Goal: Task Accomplishment & Management: Manage account settings

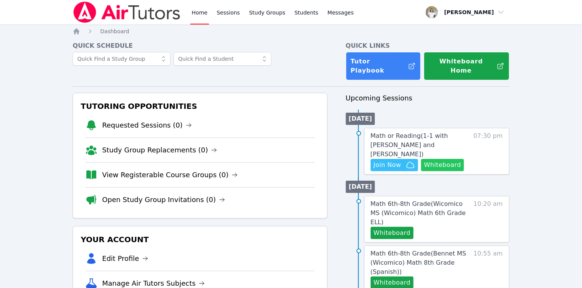
click at [437, 159] on button "Whiteboard" at bounding box center [442, 165] width 43 height 12
click at [409, 160] on icon "button" at bounding box center [410, 164] width 9 height 9
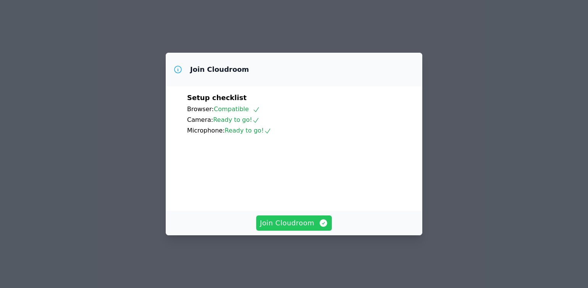
click at [299, 228] on span "Join Cloudroom" at bounding box center [294, 223] width 68 height 11
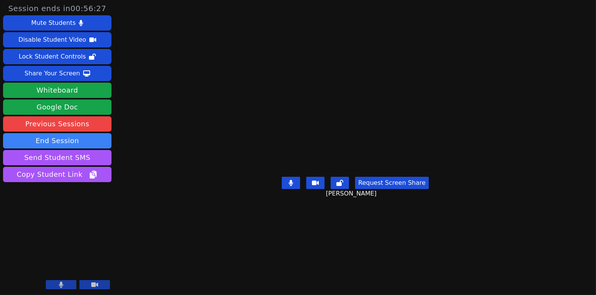
click at [538, 228] on div "Session ends in 00:56:27 Mute Students Disable Student Video Lock Student Contr…" at bounding box center [298, 147] width 596 height 295
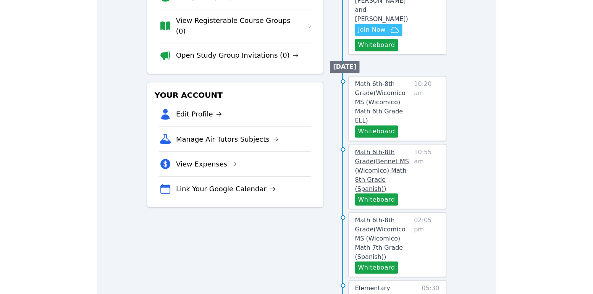
scroll to position [158, 0]
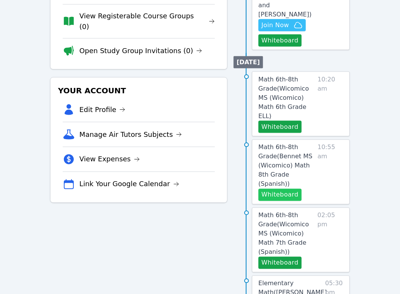
click at [206, 189] on button "Whiteboard" at bounding box center [279, 195] width 43 height 12
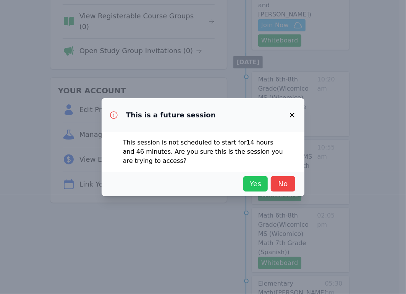
click at [206, 184] on span "Yes" at bounding box center [255, 183] width 17 height 11
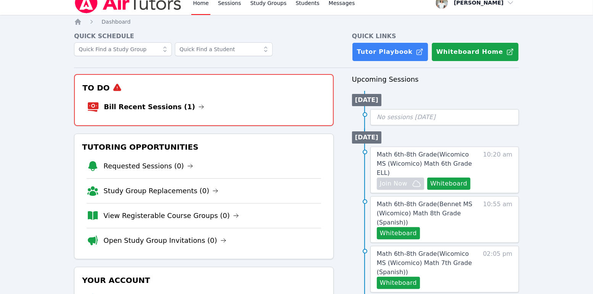
scroll to position [0, 0]
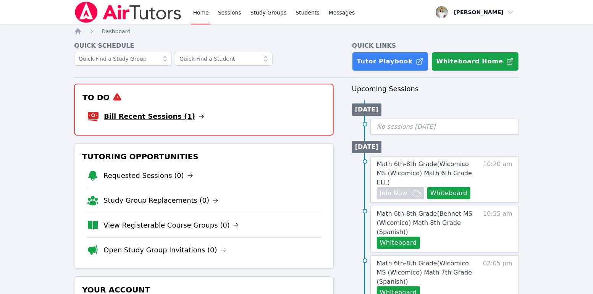
click at [138, 116] on link "Bill Recent Sessions (1)" at bounding box center [154, 116] width 100 height 11
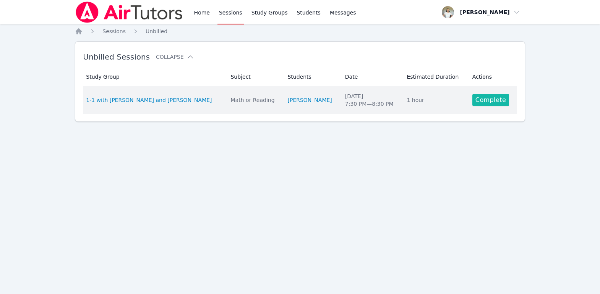
click at [206, 98] on link "Complete" at bounding box center [490, 100] width 37 height 12
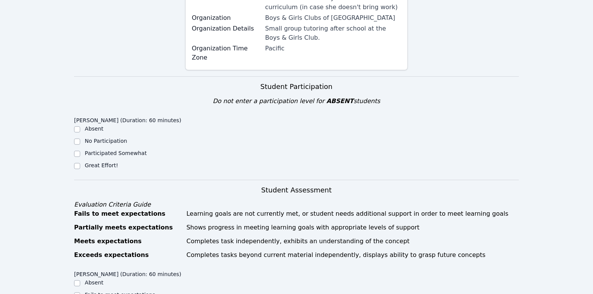
scroll to position [202, 0]
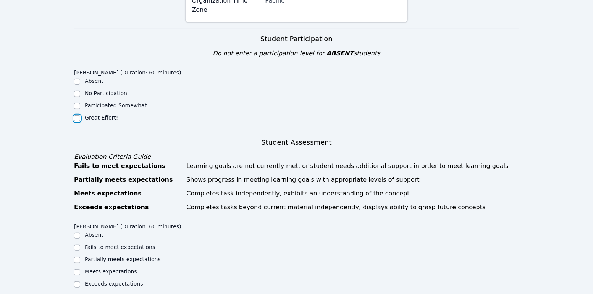
click at [74, 115] on input "Great Effort!" at bounding box center [77, 118] width 6 height 6
checkbox input "true"
click at [76, 269] on input "Meets expectations" at bounding box center [77, 272] width 6 height 6
checkbox input "true"
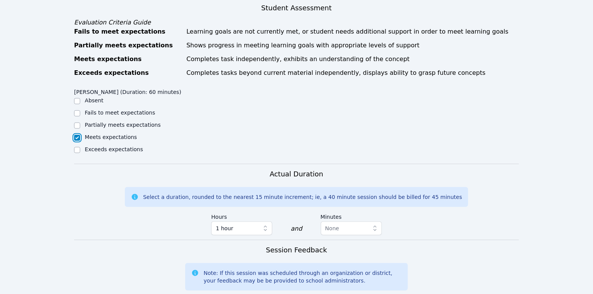
scroll to position [409, 0]
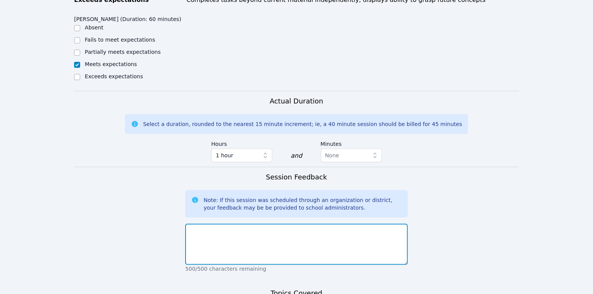
click at [206, 224] on textarea at bounding box center [296, 244] width 222 height 41
click at [206, 224] on textarea "Today we did a lot of get to know you activities, and then we transitioned into…" at bounding box center [296, 244] width 222 height 41
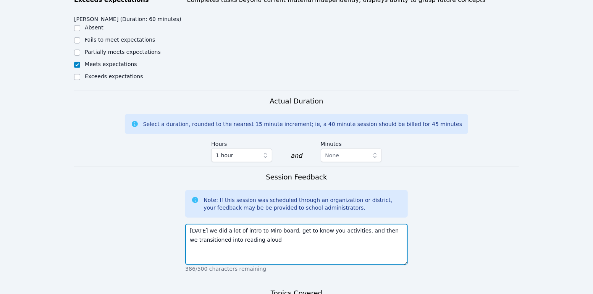
click at [206, 224] on textarea "Today we did a lot of intro to Miro board, get to know you activities, and then…" at bounding box center [296, 244] width 222 height 41
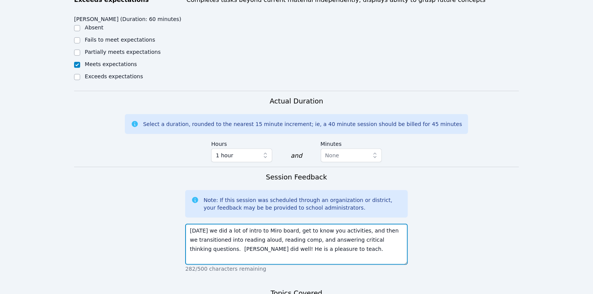
type textarea "Today we did a lot of intro to Miro board, get to know you activities, and then…"
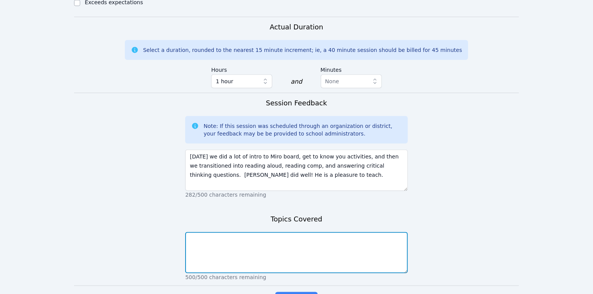
scroll to position [509, 0]
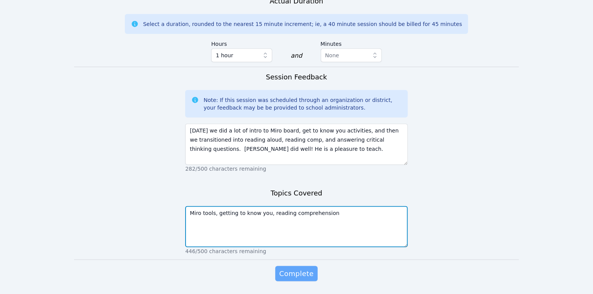
type textarea "Miro tools, getting to know you, reading comprehension"
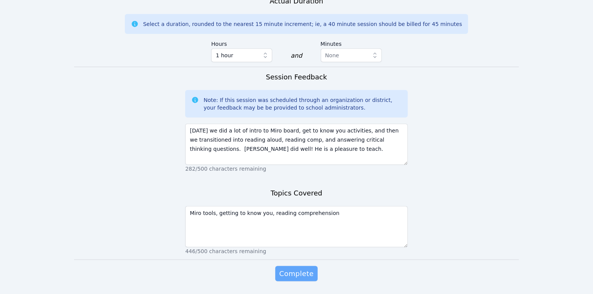
click at [206, 269] on span "Complete" at bounding box center [296, 274] width 34 height 11
